Goal: Transaction & Acquisition: Purchase product/service

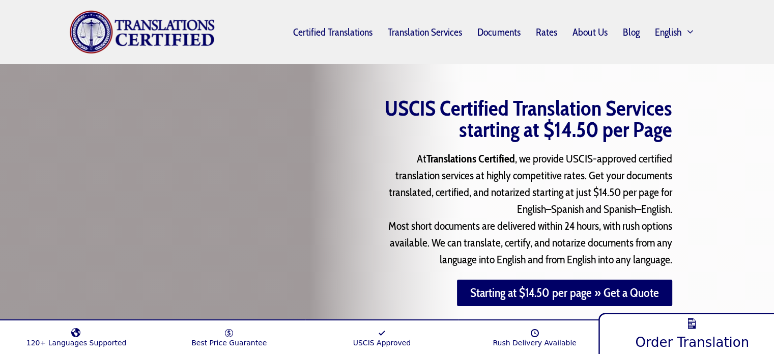
click at [679, 331] on link "Order Translation" at bounding box center [691, 332] width 187 height 44
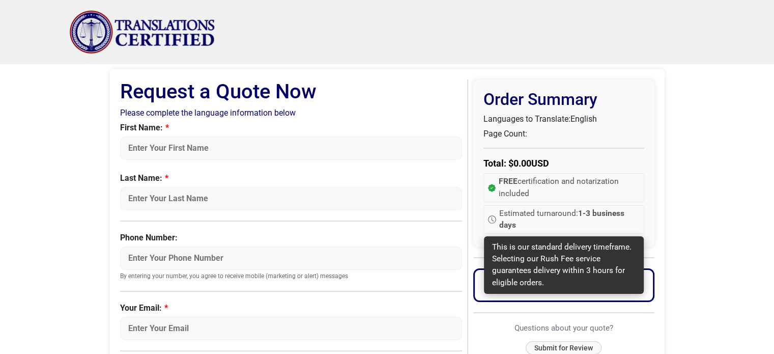
click at [579, 213] on strong "1-3 business days" at bounding box center [561, 219] width 125 height 21
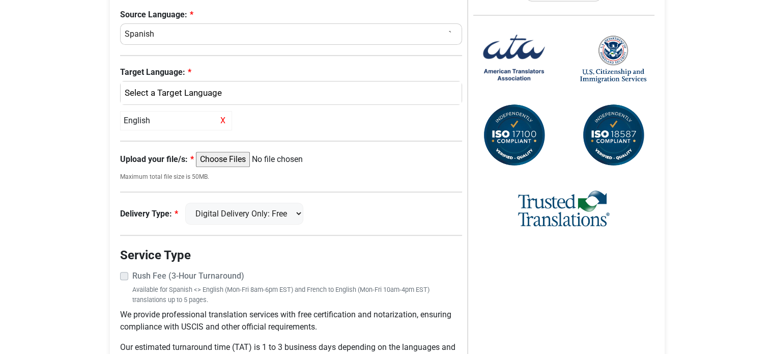
scroll to position [356, 0]
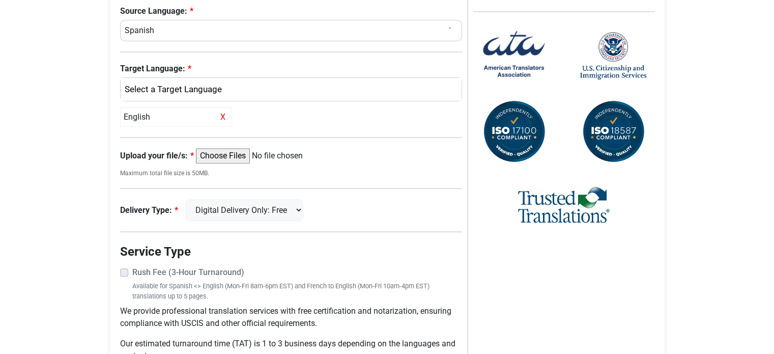
click at [15, 229] on body "Skip to content Menu Menu Certified Translations Translation Services Documents…" at bounding box center [387, 31] width 774 height 775
click at [272, 210] on select "Digital Delivery Only: Free FedEx 2 Day: $15" at bounding box center [244, 210] width 118 height 22
click at [41, 238] on body "Skip to content Menu Menu Certified Translations Translation Services Documents…" at bounding box center [387, 31] width 774 height 775
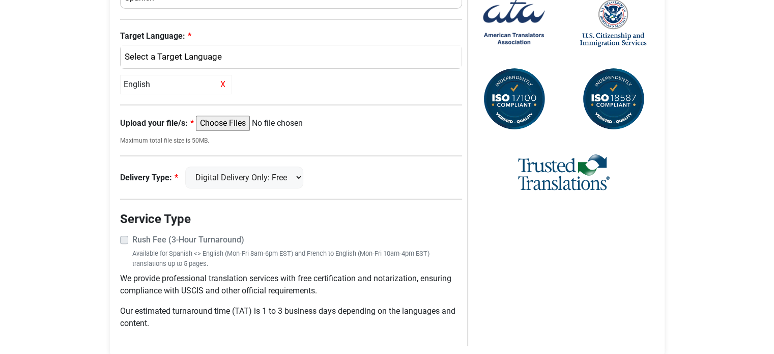
scroll to position [407, 0]
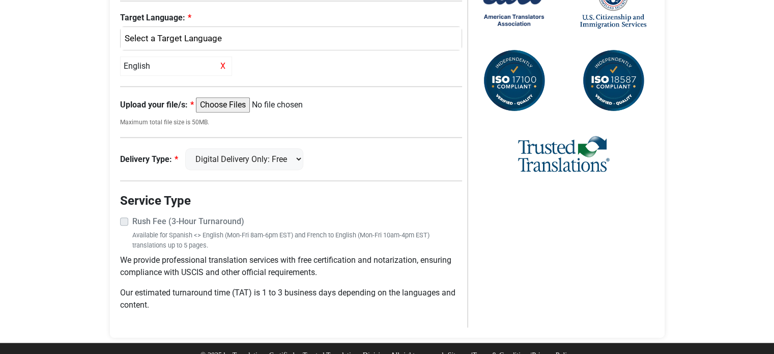
click at [132, 219] on label "Rush Fee (3-Hour Turnaround)" at bounding box center [297, 221] width 330 height 12
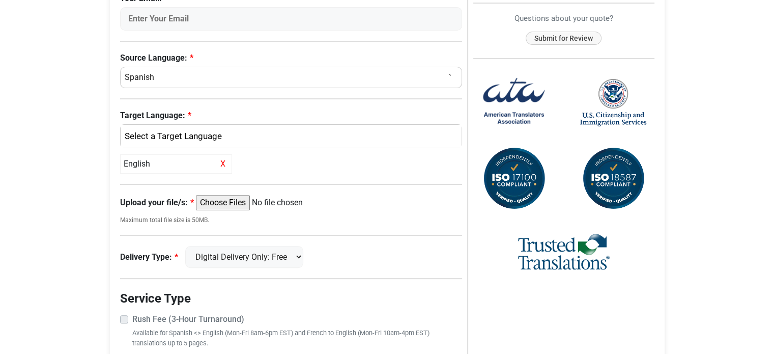
scroll to position [305, 0]
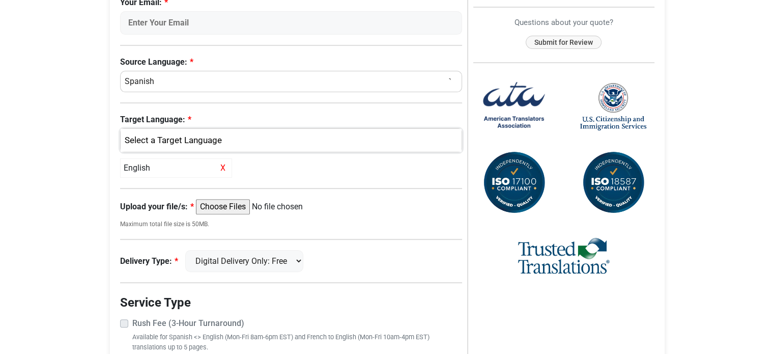
click at [269, 142] on div "English" at bounding box center [289, 140] width 326 height 13
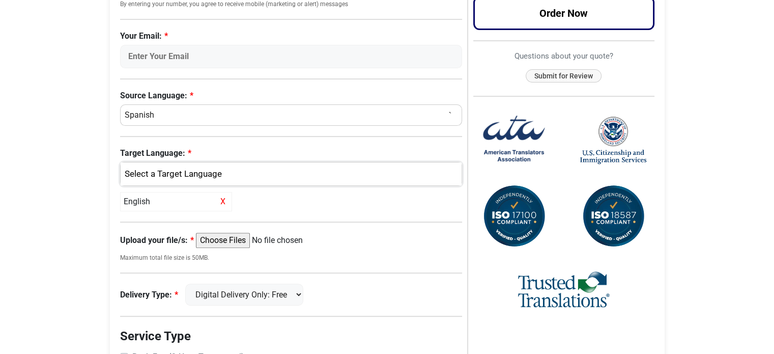
scroll to position [254, 0]
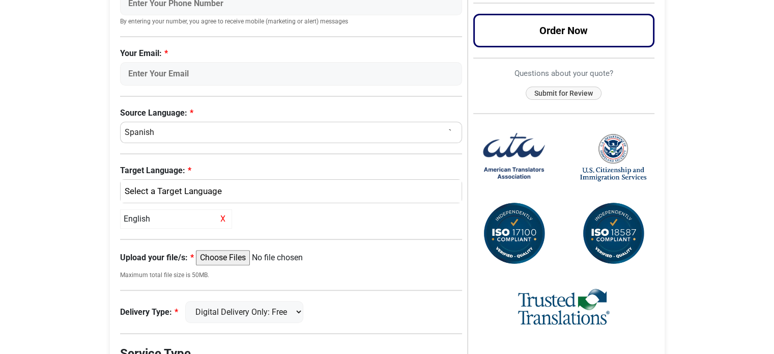
click at [254, 132] on select "Select a Language Afrikaans Albanian Amharic Arabic Armenian Belarusian Bulgari…" at bounding box center [291, 132] width 342 height 21
select select "Arabic"
click at [120, 122] on select "Select a Language Afrikaans Albanian Amharic Arabic Armenian Belarusian Bulgari…" at bounding box center [291, 132] width 342 height 21
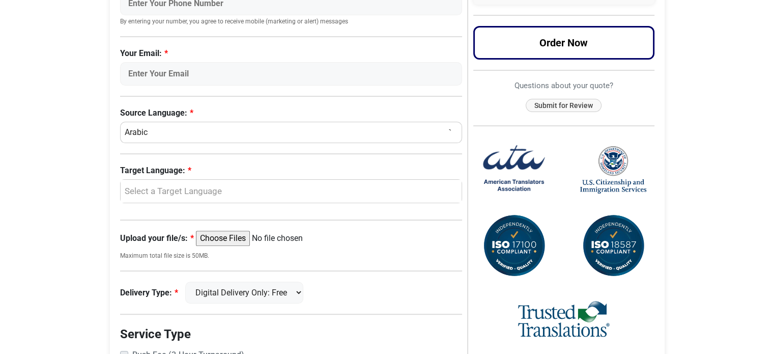
click at [14, 213] on body "Skip to content Menu Menu Certified Translations Translation Services Documents…" at bounding box center [387, 124] width 774 height 756
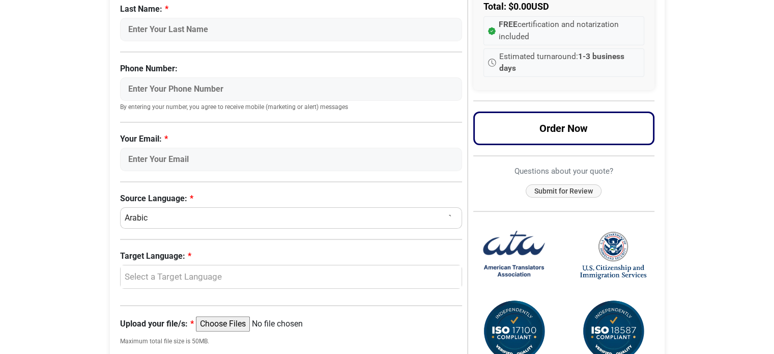
scroll to position [153, 0]
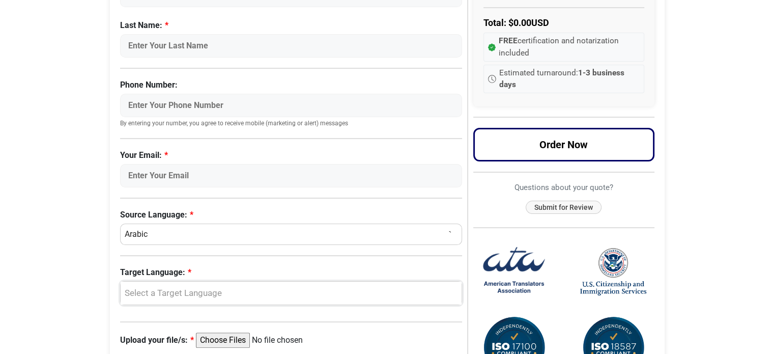
click at [219, 292] on div "Select a Target Language" at bounding box center [289, 292] width 326 height 13
click at [207, 262] on link "English" at bounding box center [291, 267] width 341 height 16
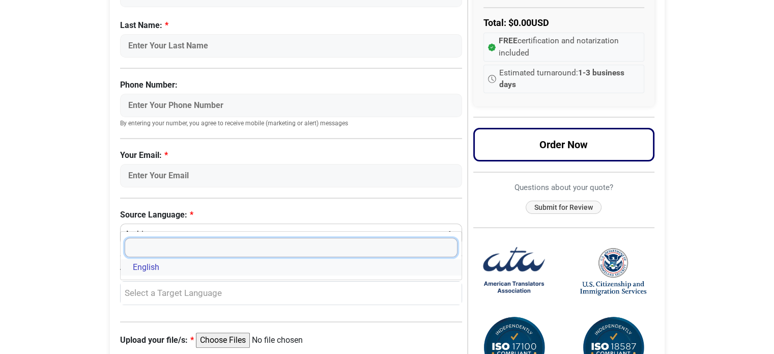
select select "English"
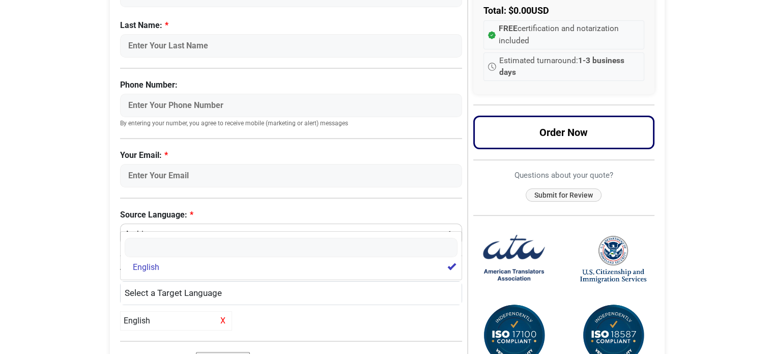
click at [46, 295] on body "Skip to content Menu Menu Certified Translations Translation Services Documents…" at bounding box center [387, 234] width 774 height 775
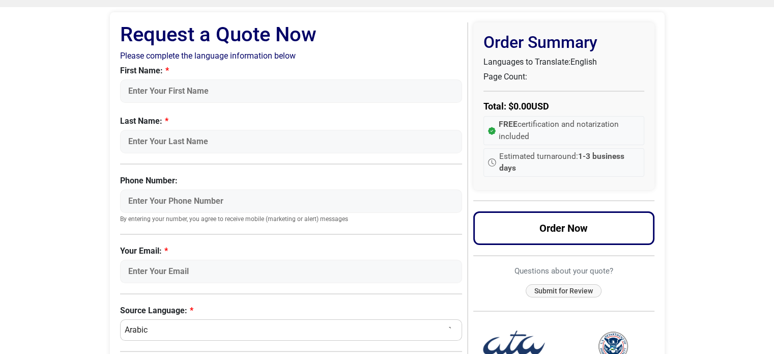
scroll to position [51, 0]
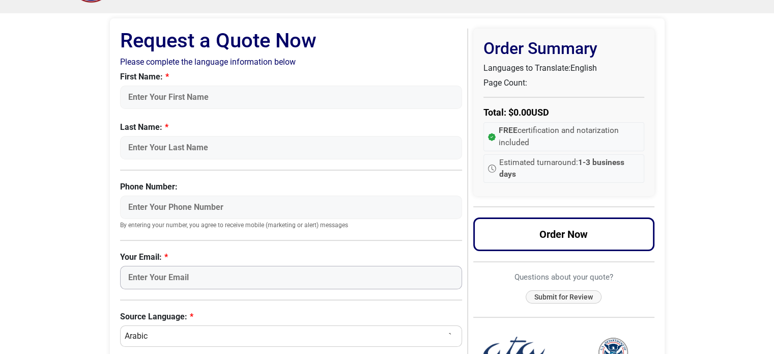
click at [230, 281] on input "Your Email:" at bounding box center [291, 277] width 342 height 23
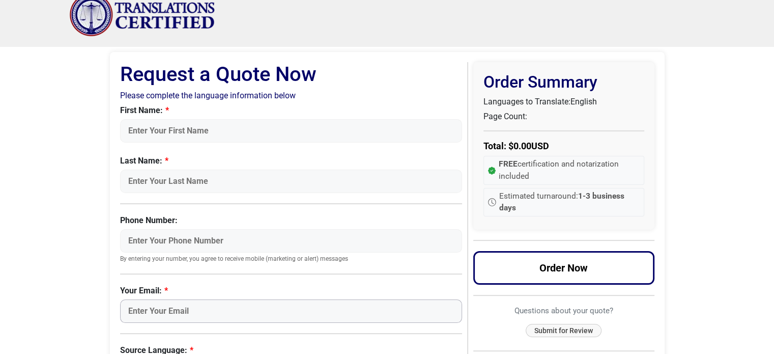
scroll to position [0, 0]
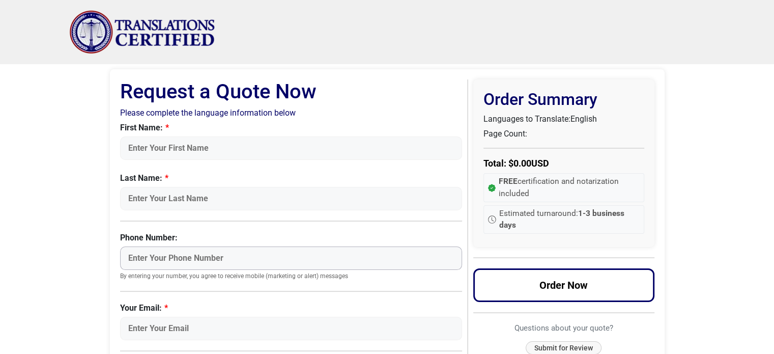
click at [182, 256] on input "Phone Number:" at bounding box center [291, 257] width 342 height 23
click at [202, 198] on input "Last Name:" at bounding box center [291, 198] width 342 height 23
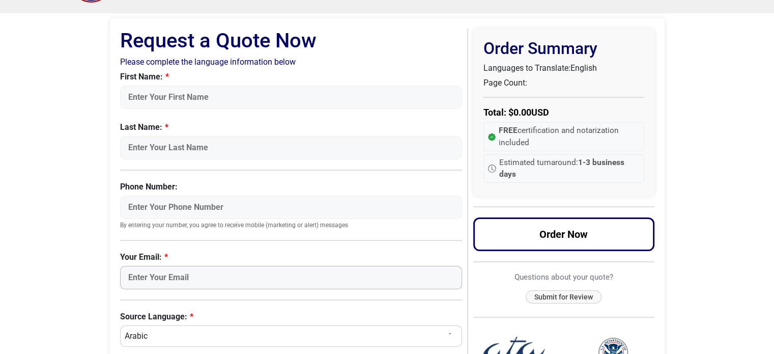
drag, startPoint x: 195, startPoint y: 275, endPoint x: 146, endPoint y: 282, distance: 50.3
click at [195, 275] on input "Your Email:" at bounding box center [291, 277] width 342 height 23
paste input "abdulla.ibrahim011@gmail.com"
type input "abdulla.ibrahim011@gmail.com"
click at [38, 287] on body "Skip to content Menu Menu Certified Translations Translation Services Documents…" at bounding box center [387, 336] width 774 height 775
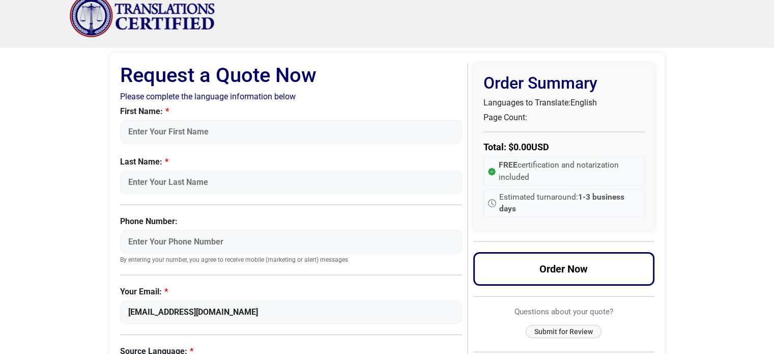
scroll to position [0, 0]
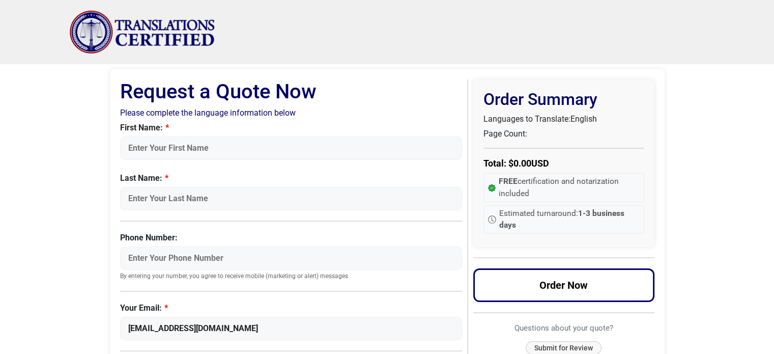
click at [244, 150] on input "First Name:" at bounding box center [291, 147] width 342 height 23
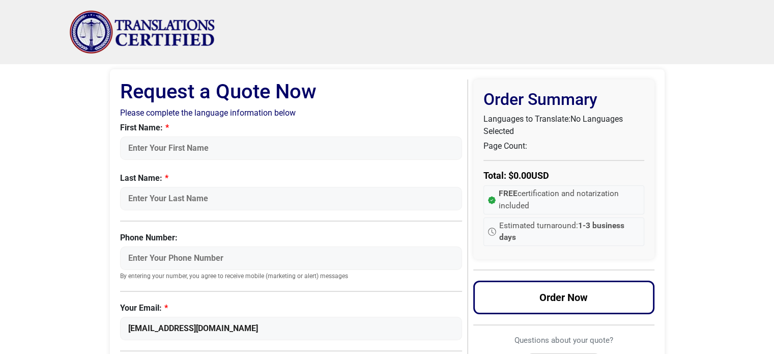
select select "Spanish"
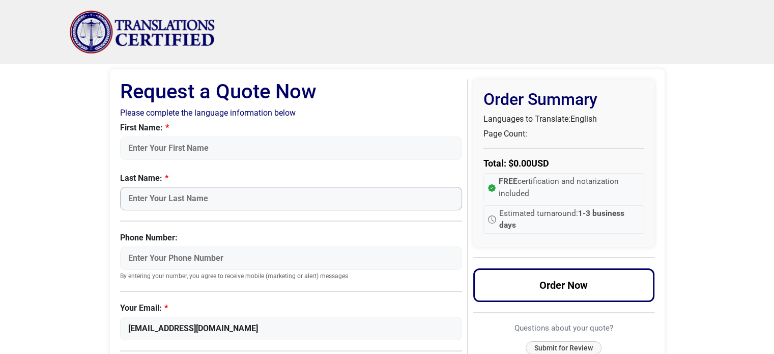
click at [240, 197] on input "Last Name:" at bounding box center [291, 198] width 342 height 23
paste input "[EMAIL_ADDRESS][DOMAIN_NAME]"
type input "[EMAIL_ADDRESS][DOMAIN_NAME]"
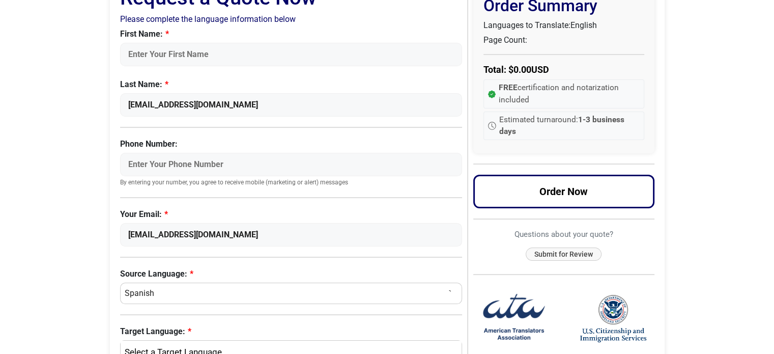
scroll to position [102, 0]
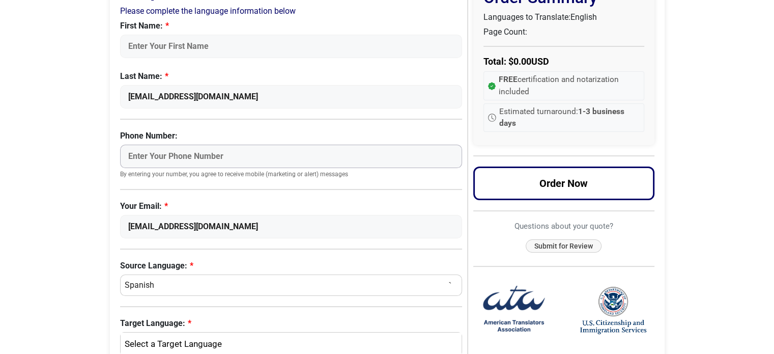
click at [277, 152] on input "Phone Number:" at bounding box center [291, 156] width 342 height 23
type input "+201009911100"
click at [18, 228] on body "Skip to content Menu Menu Certified Translations Translation Services Documents…" at bounding box center [387, 285] width 774 height 775
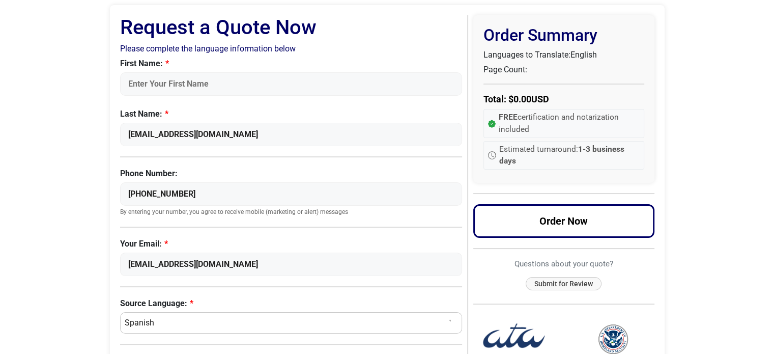
scroll to position [0, 0]
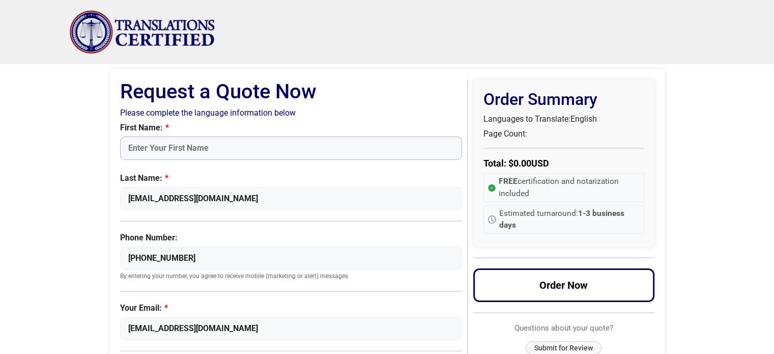
click at [187, 149] on input "First Name:" at bounding box center [291, 147] width 342 height 23
type input "Abdulla"
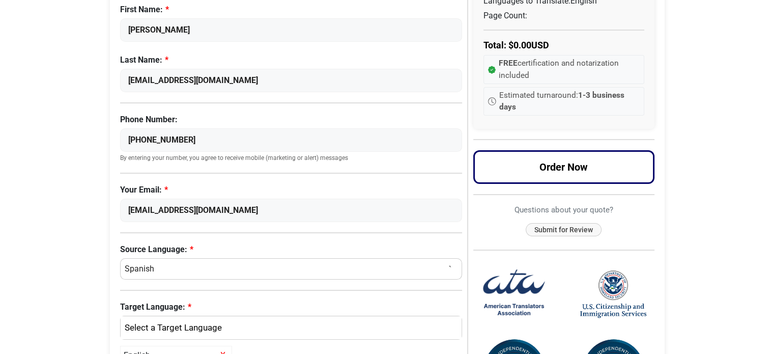
scroll to position [102, 0]
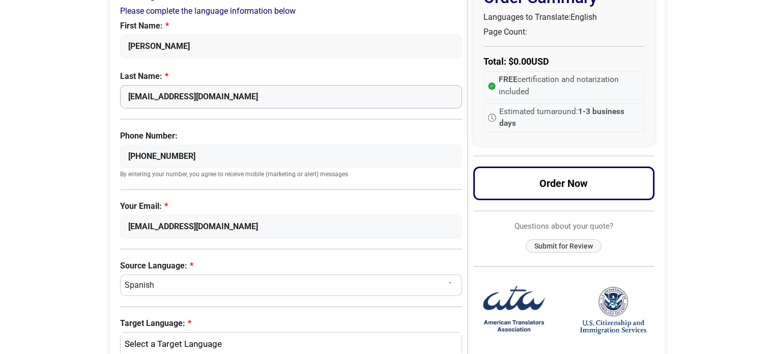
click at [276, 97] on input "abdulla.ibrahim011@gmail.com" at bounding box center [291, 96] width 342 height 23
type input "[PERSON_NAME]"
click at [84, 160] on body "Skip to content Menu Menu Certified Translations Translation Services Documents…" at bounding box center [387, 285] width 774 height 775
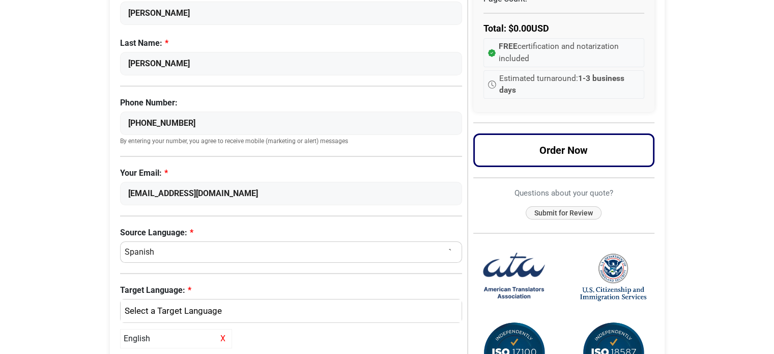
scroll to position [153, 0]
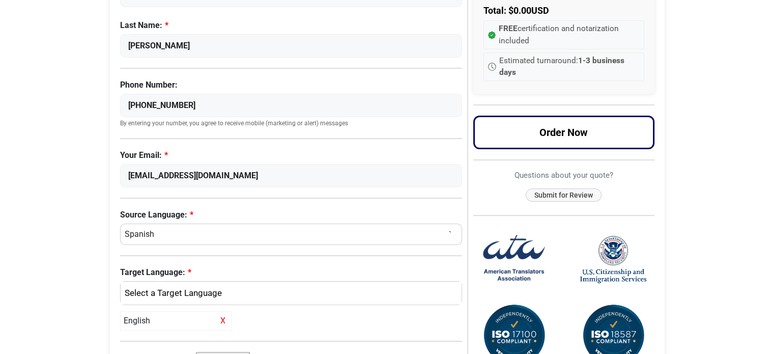
click at [189, 234] on select "Select a Language Afrikaans Albanian Amharic Arabic Armenian Belarusian Bulgari…" at bounding box center [291, 233] width 342 height 21
select select "Arabic"
click at [120, 223] on select "Select a Language Afrikaans Albanian Amharic Arabic Armenian Belarusian Bulgari…" at bounding box center [291, 233] width 342 height 21
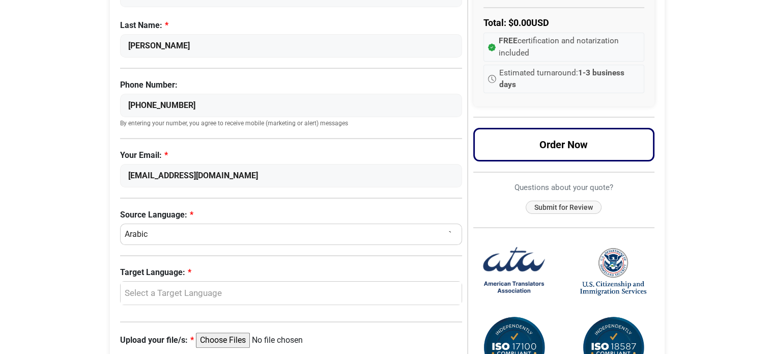
drag, startPoint x: 41, startPoint y: 179, endPoint x: 41, endPoint y: 187, distance: 7.6
click at [41, 180] on body "Skip to content Menu Menu Certified Translations Translation Services Documents…" at bounding box center [387, 225] width 774 height 756
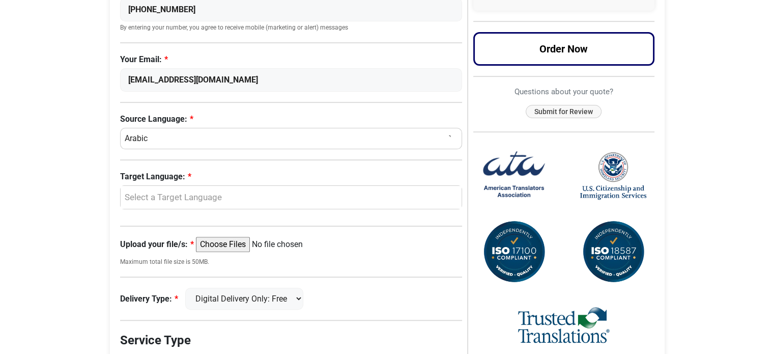
scroll to position [254, 0]
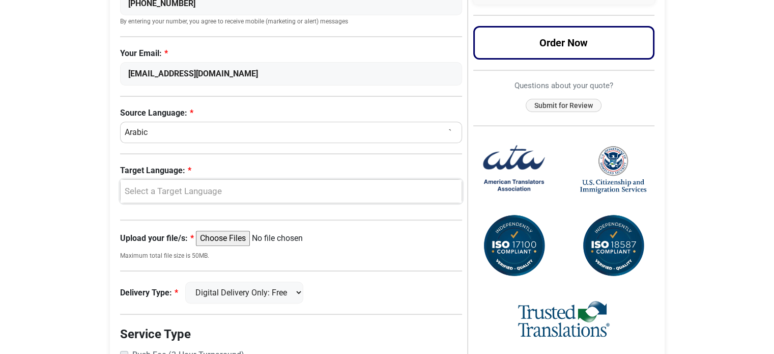
click at [220, 185] on div "Select a Target Language" at bounding box center [289, 191] width 326 height 13
click at [174, 240] on link "English" at bounding box center [291, 241] width 341 height 16
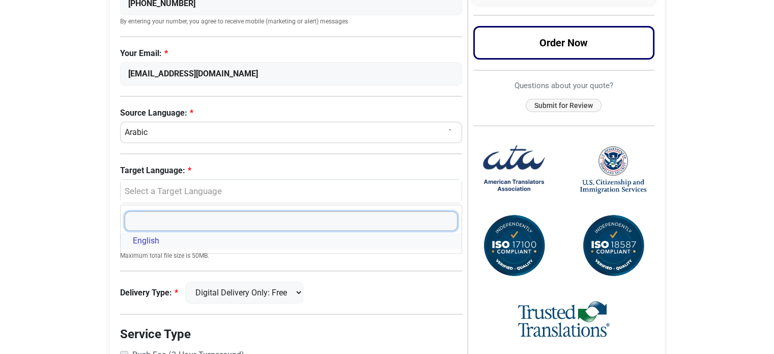
select select "English"
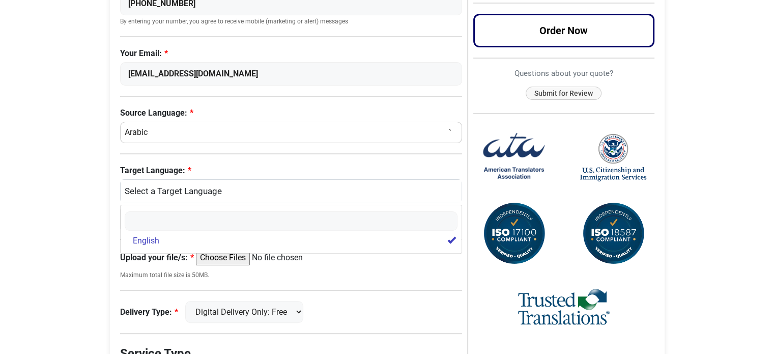
click at [67, 230] on body "Skip to content Menu Menu Certified Translations Translation Services Documents…" at bounding box center [387, 133] width 774 height 775
click at [218, 256] on input "Upload your file/s:" at bounding box center [274, 257] width 156 height 15
type input "C:\fakepath\f9322bfe-38c4-499a-afcf-cf6e69c17291.jpg"
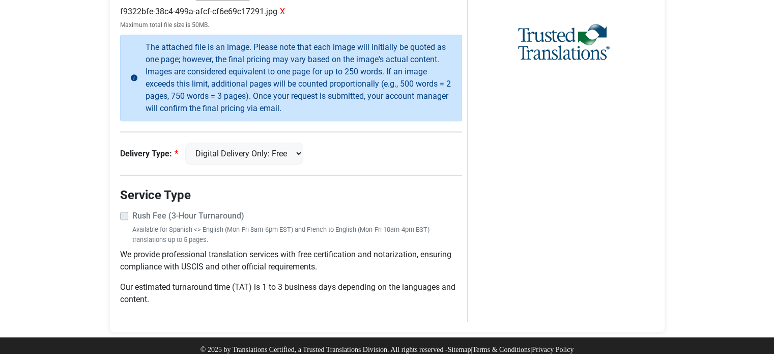
scroll to position [525, 0]
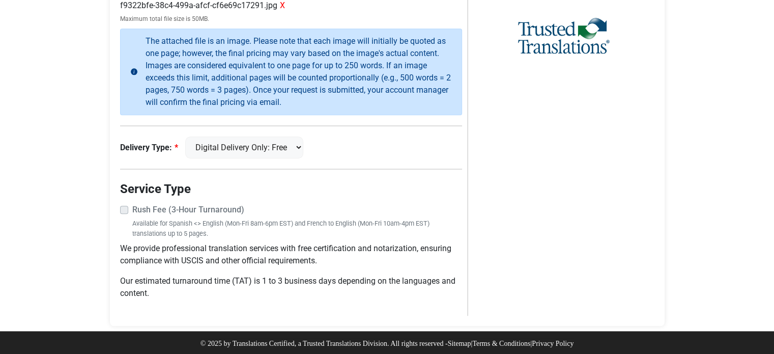
click at [132, 205] on label "Rush Fee (3-Hour Turnaround)" at bounding box center [297, 210] width 330 height 12
click at [132, 206] on label "Rush Fee (3-Hour Turnaround)" at bounding box center [297, 210] width 330 height 12
click at [132, 207] on label "Rush Fee (3-Hour Turnaround)" at bounding box center [297, 210] width 330 height 12
click at [132, 205] on label "Rush Fee (3-Hour Turnaround)" at bounding box center [297, 210] width 330 height 12
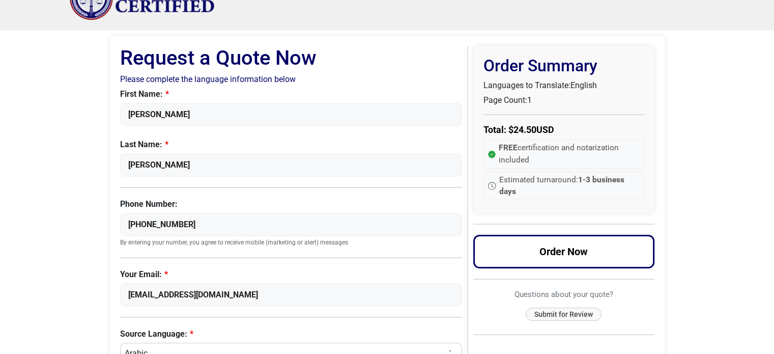
scroll to position [16, 0]
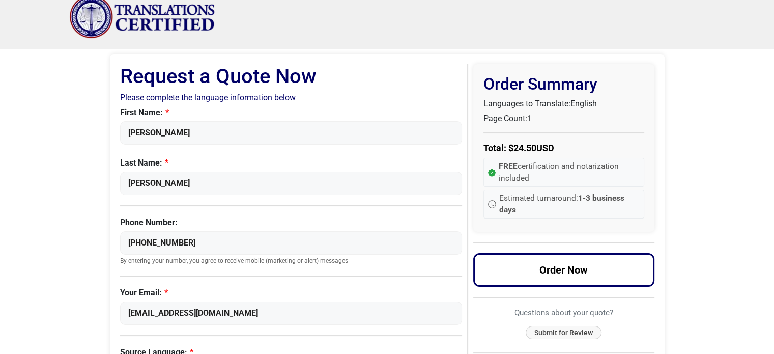
scroll to position [12, 0]
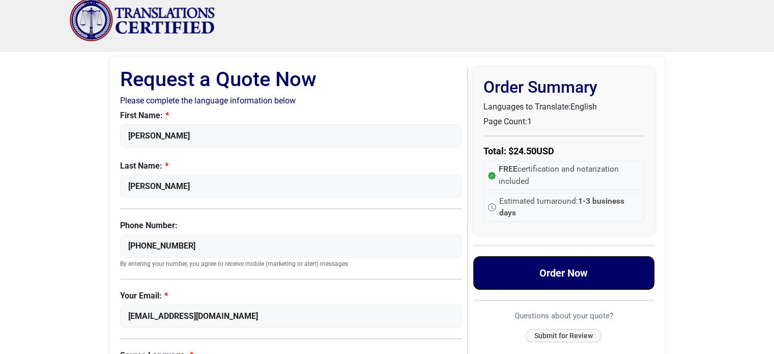
click at [563, 276] on button "Order Now" at bounding box center [563, 273] width 181 height 34
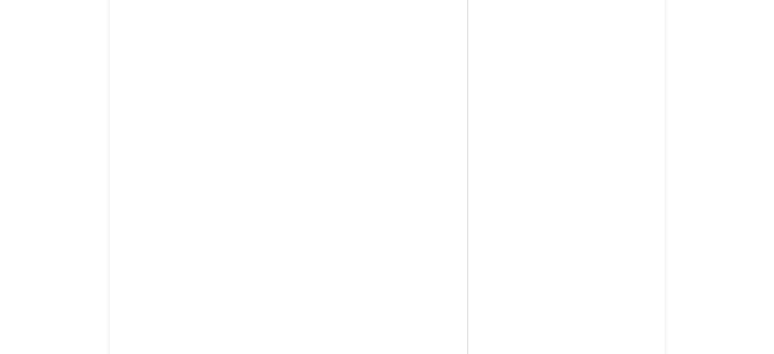
scroll to position [248, 0]
click at [506, 236] on div "Order Summary Languages to Translate: English Page Count: 1 1 Total: $ 24.50 US…" at bounding box center [560, 199] width 187 height 737
click at [485, 265] on div "Order Summary Languages to Translate: English Page Count: 1 1 Total: $ 24.50 US…" at bounding box center [560, 97] width 187 height 737
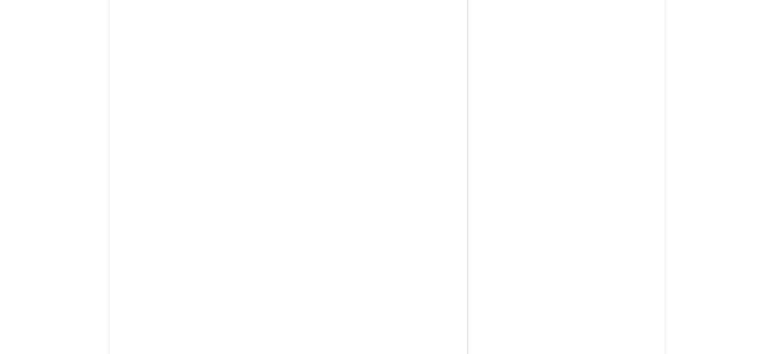
drag, startPoint x: 455, startPoint y: 270, endPoint x: 490, endPoint y: 183, distance: 94.0
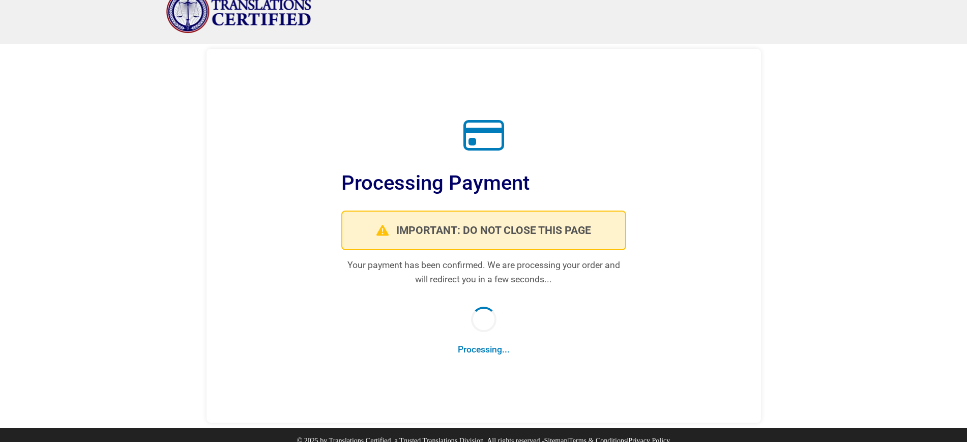
scroll to position [32, 0]
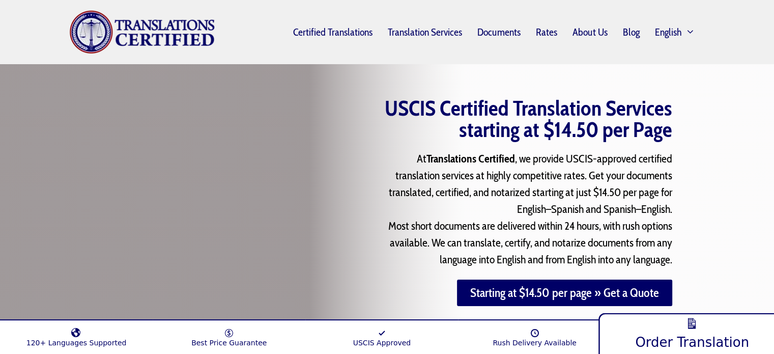
click at [678, 335] on span "Order Translation" at bounding box center [692, 342] width 114 height 16
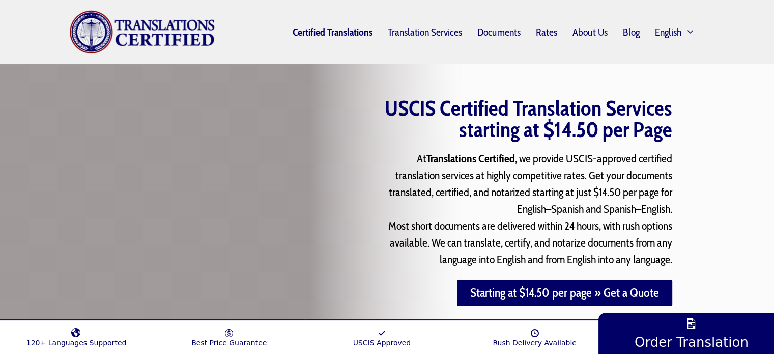
click at [344, 34] on link "Certified Translations" at bounding box center [332, 31] width 95 height 23
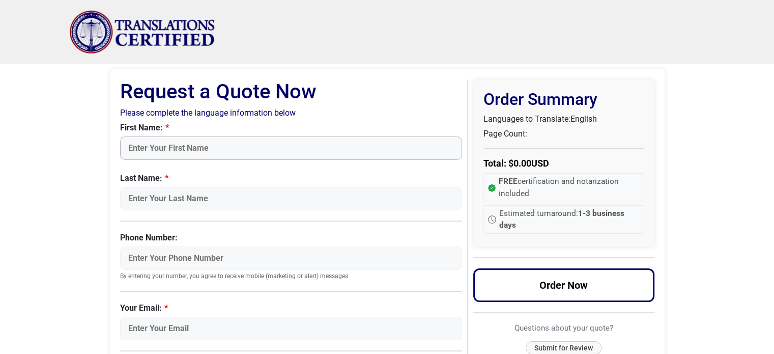
click at [207, 147] on input "First Name:" at bounding box center [291, 147] width 342 height 23
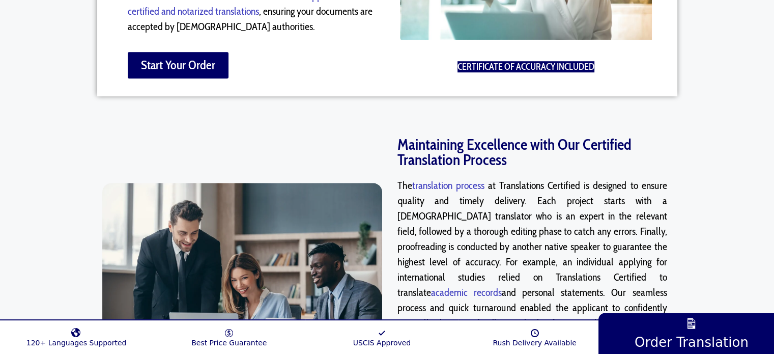
scroll to position [661, 0]
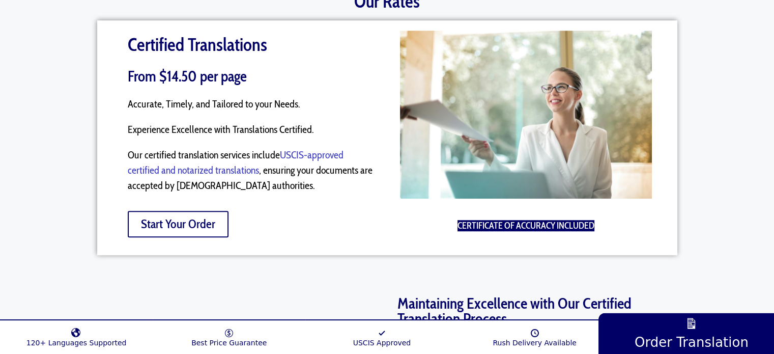
click at [188, 218] on span "Start Your Order" at bounding box center [178, 224] width 74 height 12
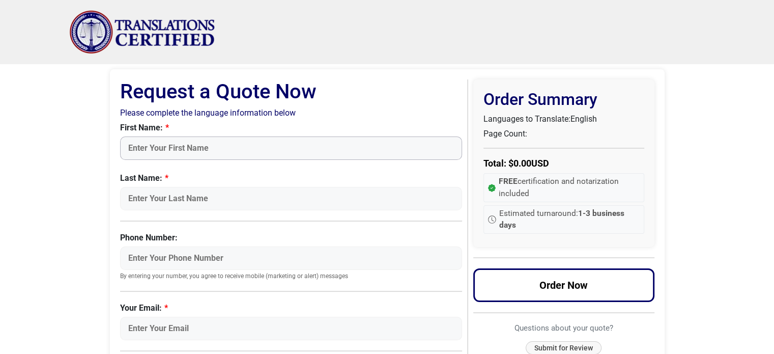
click at [227, 147] on input "First Name:" at bounding box center [291, 147] width 342 height 23
type input "ش"
type input "[PERSON_NAME]"
click at [212, 203] on input "Last Name:" at bounding box center [291, 198] width 342 height 23
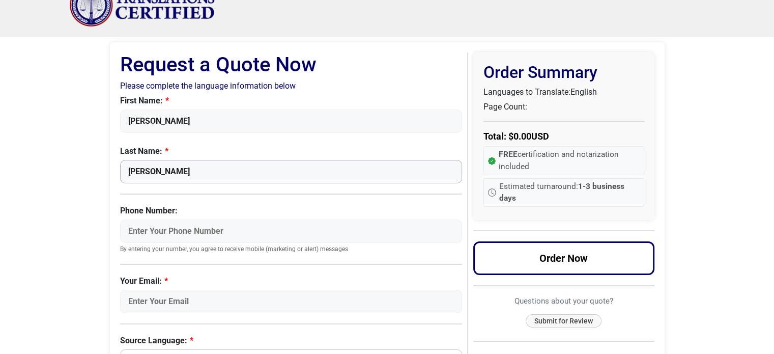
scroll to position [51, 0]
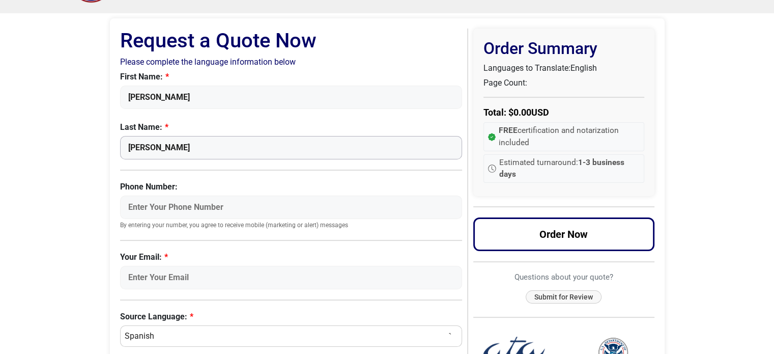
click at [145, 147] on input "[PERSON_NAME]" at bounding box center [291, 147] width 342 height 23
type input "Muhammad"
click at [228, 205] on input "Phone Number:" at bounding box center [291, 206] width 342 height 23
type input "+201009911100"
click at [18, 228] on body "Skip to content Menu Menu Certified Translations Translation Services Documents…" at bounding box center [387, 336] width 774 height 775
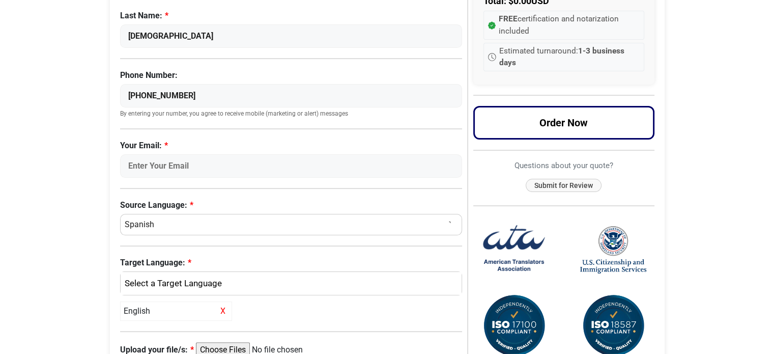
scroll to position [204, 0]
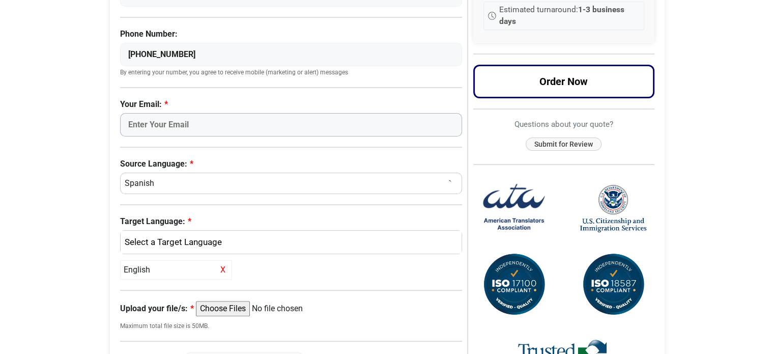
click at [216, 123] on input "Your Email:" at bounding box center [291, 124] width 342 height 23
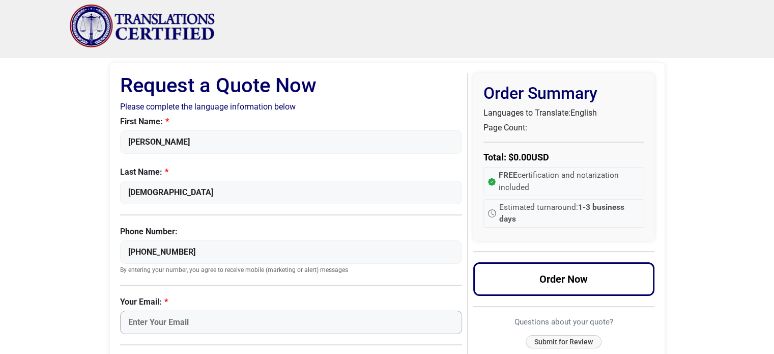
scroll to position [0, 0]
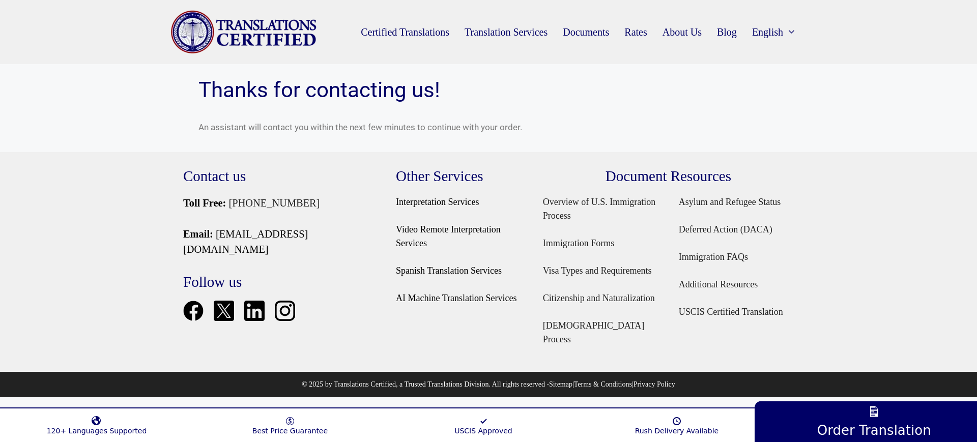
click at [822, 209] on div "Contact us Toll Free: [PHONE_NUMBER] Email: [EMAIL_ADDRESS][DOMAIN_NAME] Follow…" at bounding box center [488, 269] width 977 height 205
